Goal: Transaction & Acquisition: Purchase product/service

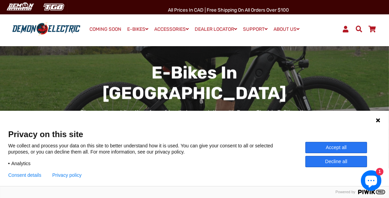
scroll to position [103, 0]
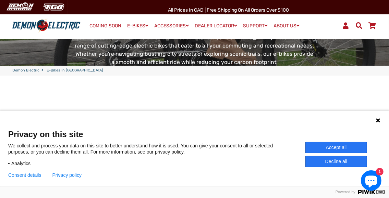
click at [326, 149] on button "Accept all" at bounding box center [336, 147] width 62 height 11
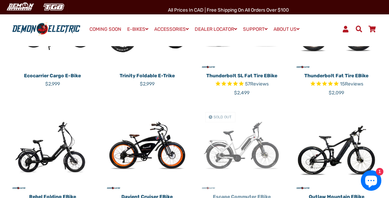
scroll to position [0, 0]
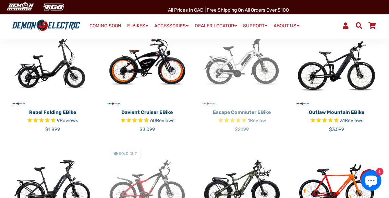
scroll to position [411, 0]
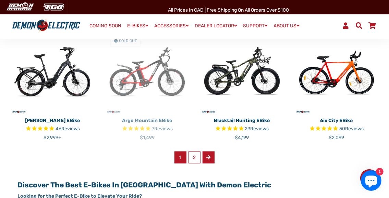
click at [207, 155] on span at bounding box center [209, 157] width 4 height 5
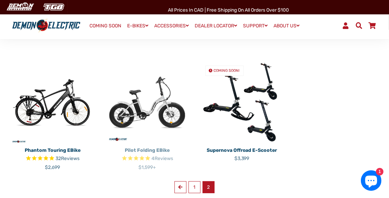
scroll to position [137, 0]
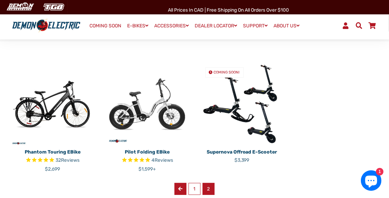
click at [184, 183] on link "Previous" at bounding box center [180, 189] width 12 height 12
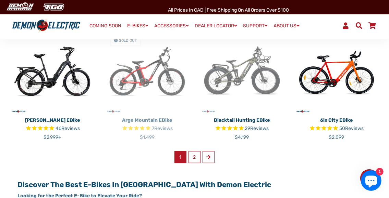
scroll to position [411, 0]
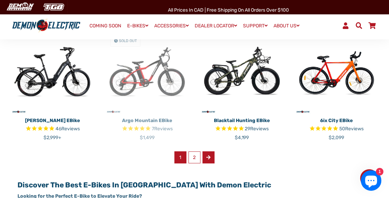
click at [210, 155] on span "Next" at bounding box center [209, 158] width 4 height 6
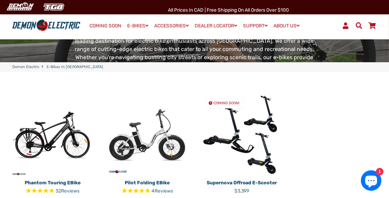
scroll to position [137, 0]
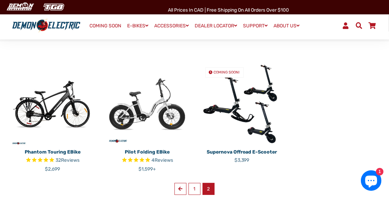
click at [65, 84] on img at bounding box center [52, 104] width 84 height 84
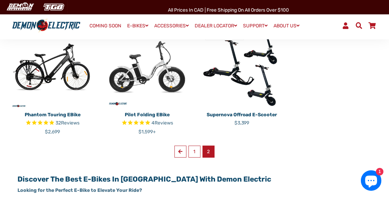
scroll to position [206, 0]
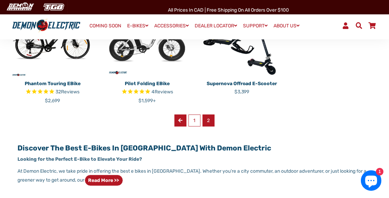
click at [181, 118] on span at bounding box center [181, 120] width 4 height 5
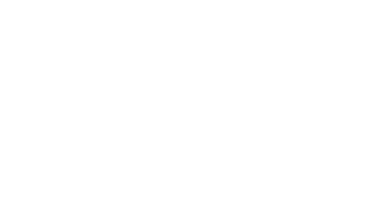
select select "******"
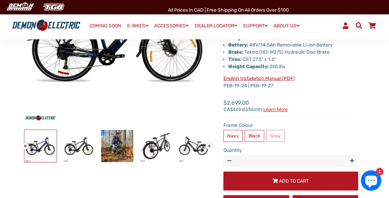
scroll to position [171, 0]
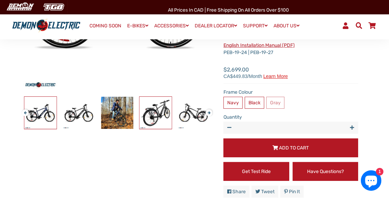
click at [160, 108] on img at bounding box center [156, 113] width 32 height 32
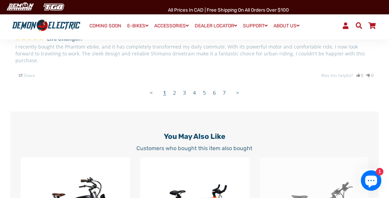
scroll to position [1337, 0]
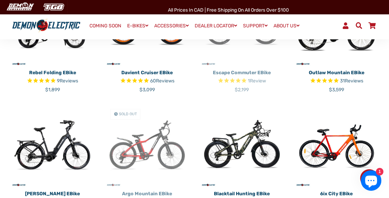
scroll to position [240, 0]
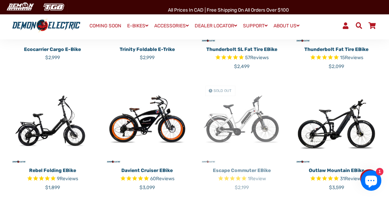
click at [343, 108] on img at bounding box center [336, 123] width 84 height 84
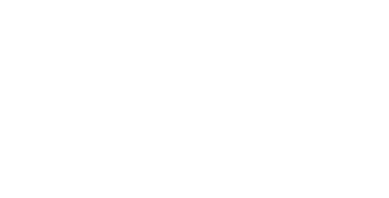
select select "******"
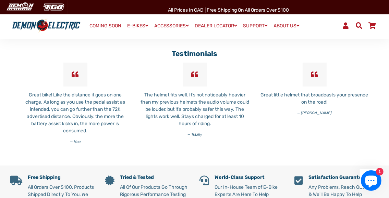
scroll to position [1749, 0]
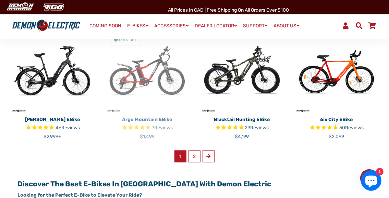
click at [203, 15] on div "Menu Log In COMING SOON E-BIKES" at bounding box center [194, 22] width 389 height 34
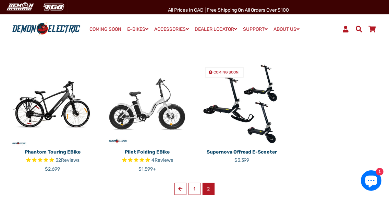
scroll to position [137, 0]
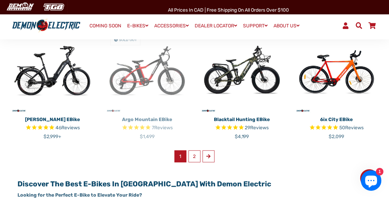
scroll to position [411, 0]
